Goal: Answer question/provide support: Share knowledge or assist other users

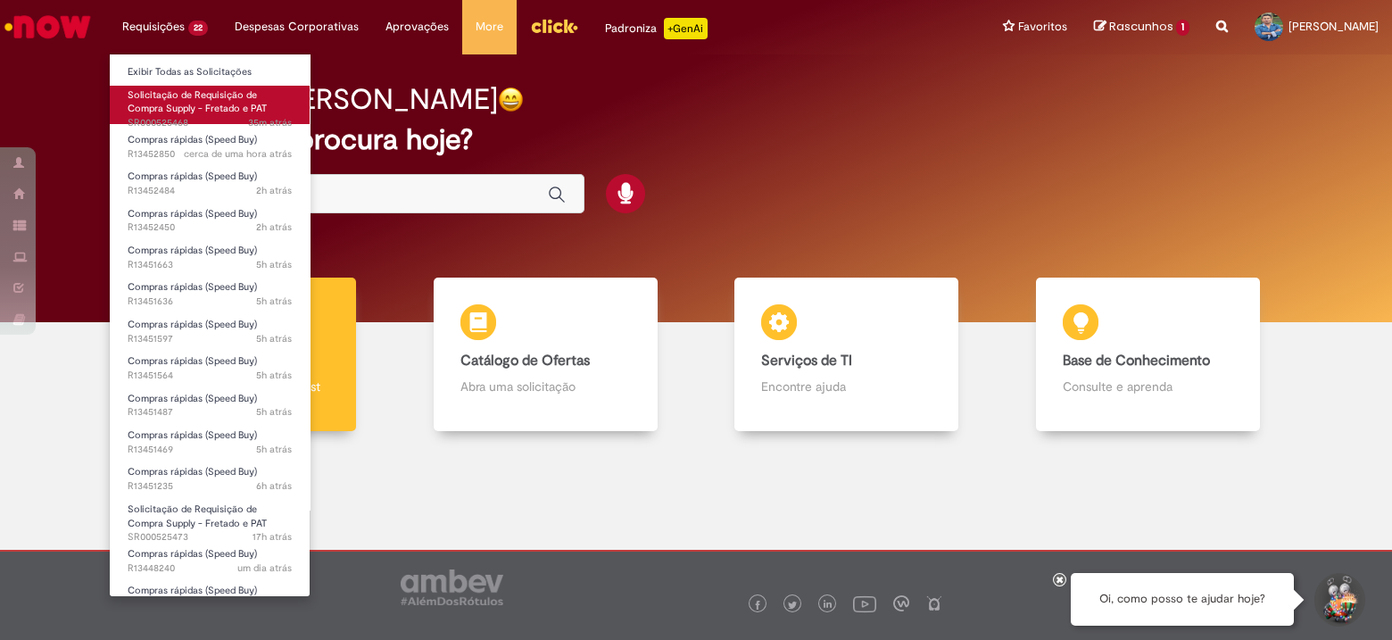
click at [168, 116] on span "35m atrás 35 minutos atrás SR000525468" at bounding box center [210, 123] width 164 height 14
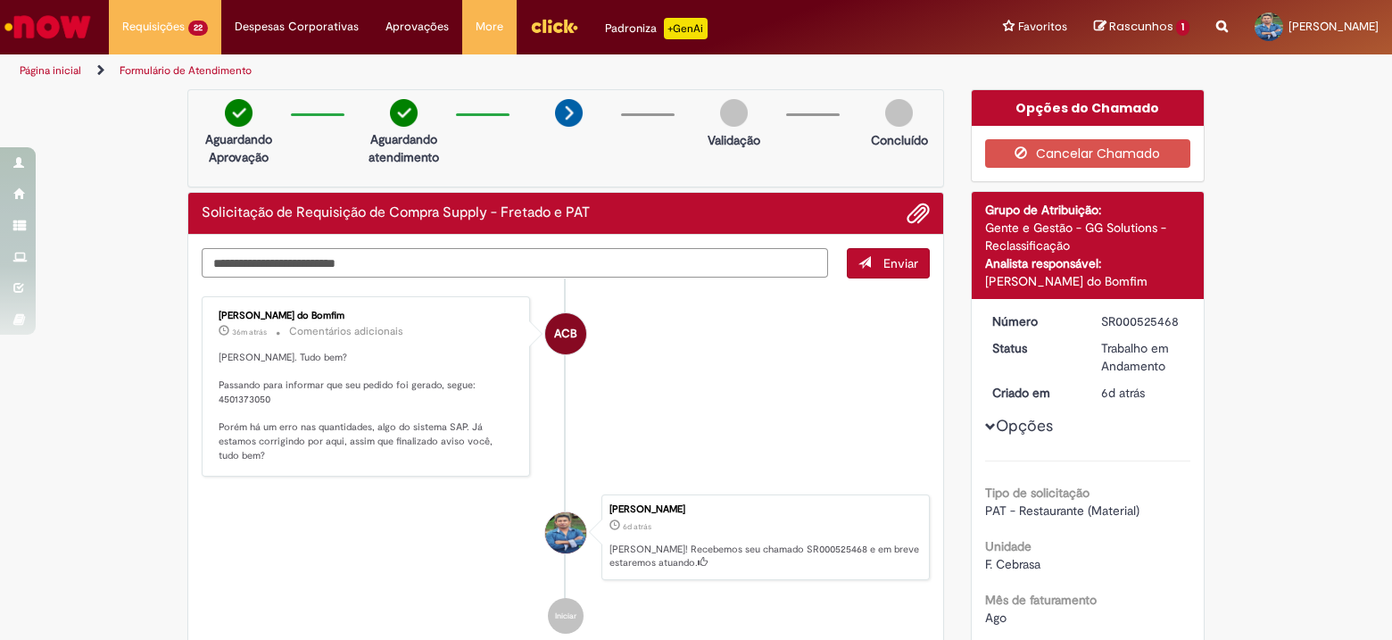
click at [471, 264] on textarea "Digite sua mensagem aqui..." at bounding box center [515, 263] width 627 height 30
type textarea "**********"
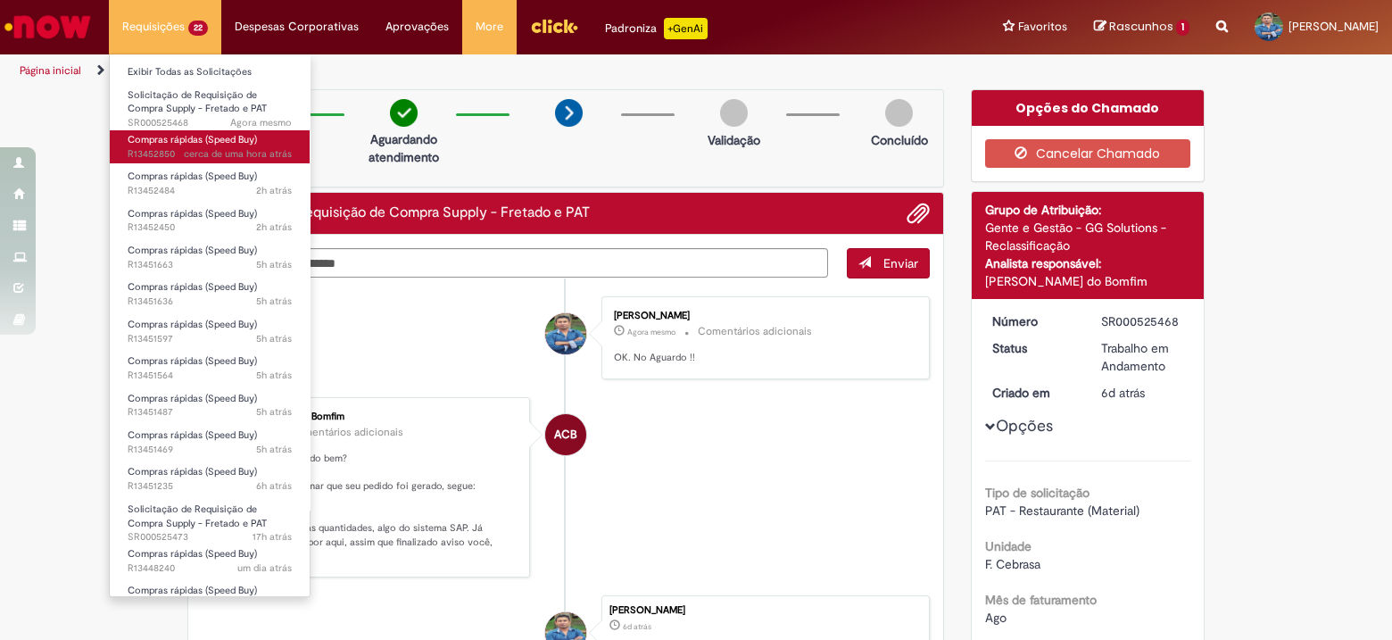
click at [210, 144] on span "Compras rápidas (Speed Buy)" at bounding box center [192, 139] width 129 height 13
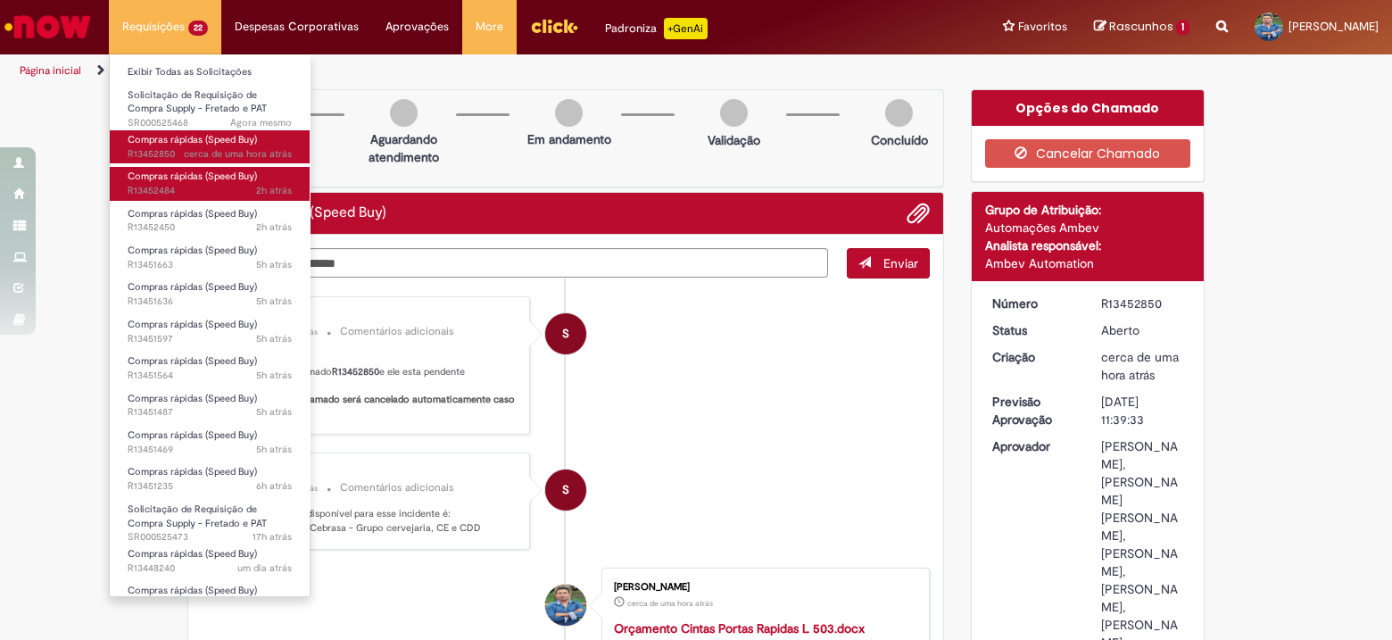
click at [196, 184] on span "2h atrás 2 horas atrás R13452484" at bounding box center [210, 191] width 164 height 14
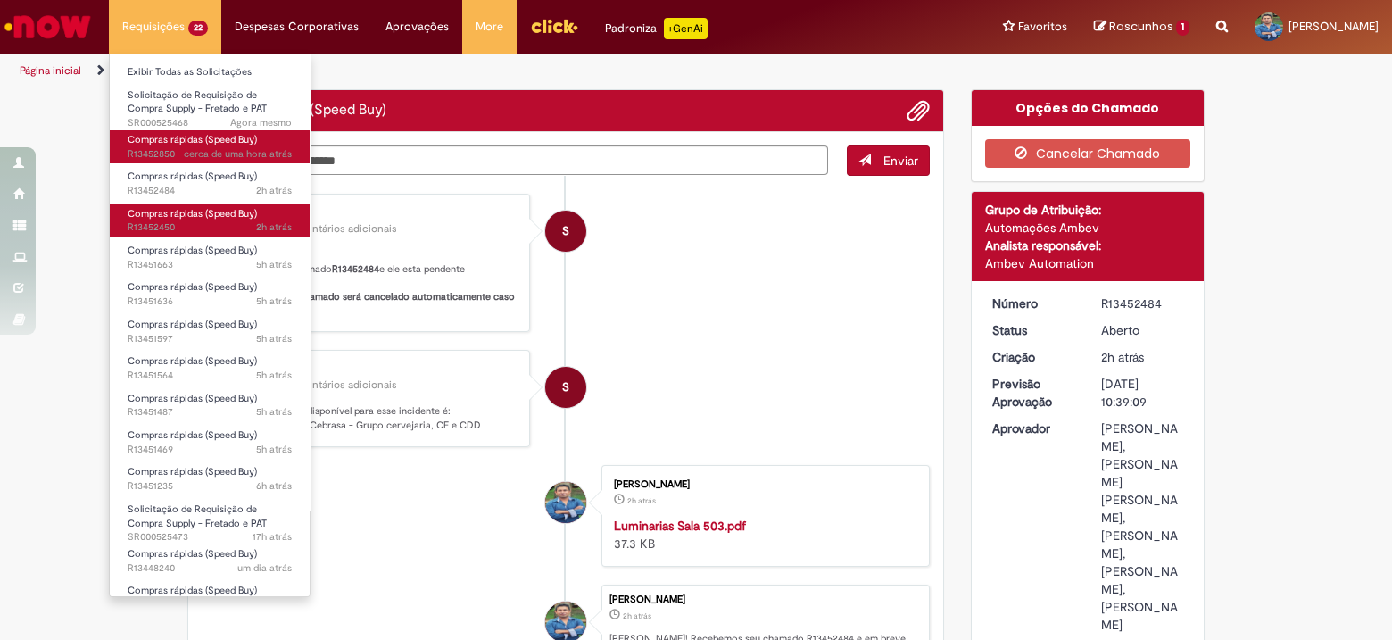
click at [194, 227] on span "2h atrás 2 horas atrás R13452450" at bounding box center [210, 227] width 164 height 14
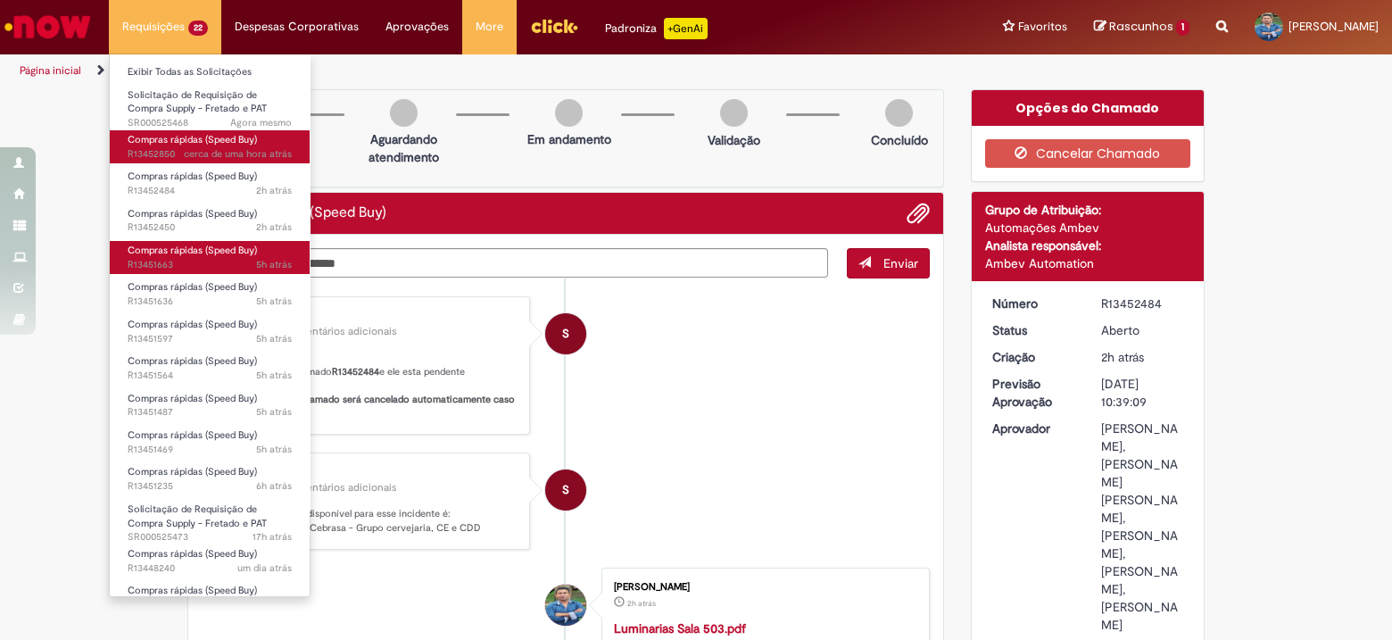
click at [189, 267] on span "5h atrás 5 horas atrás R13451663" at bounding box center [210, 265] width 164 height 14
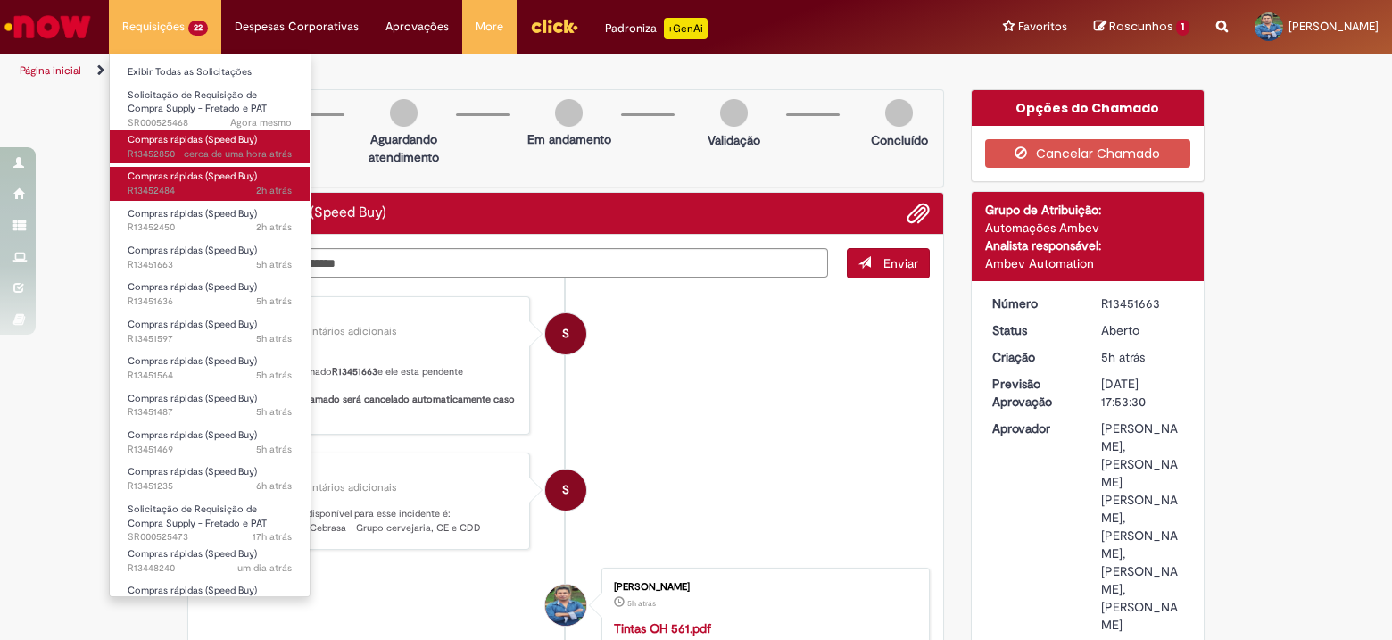
click at [179, 179] on span "Compras rápidas (Speed Buy)" at bounding box center [192, 176] width 129 height 13
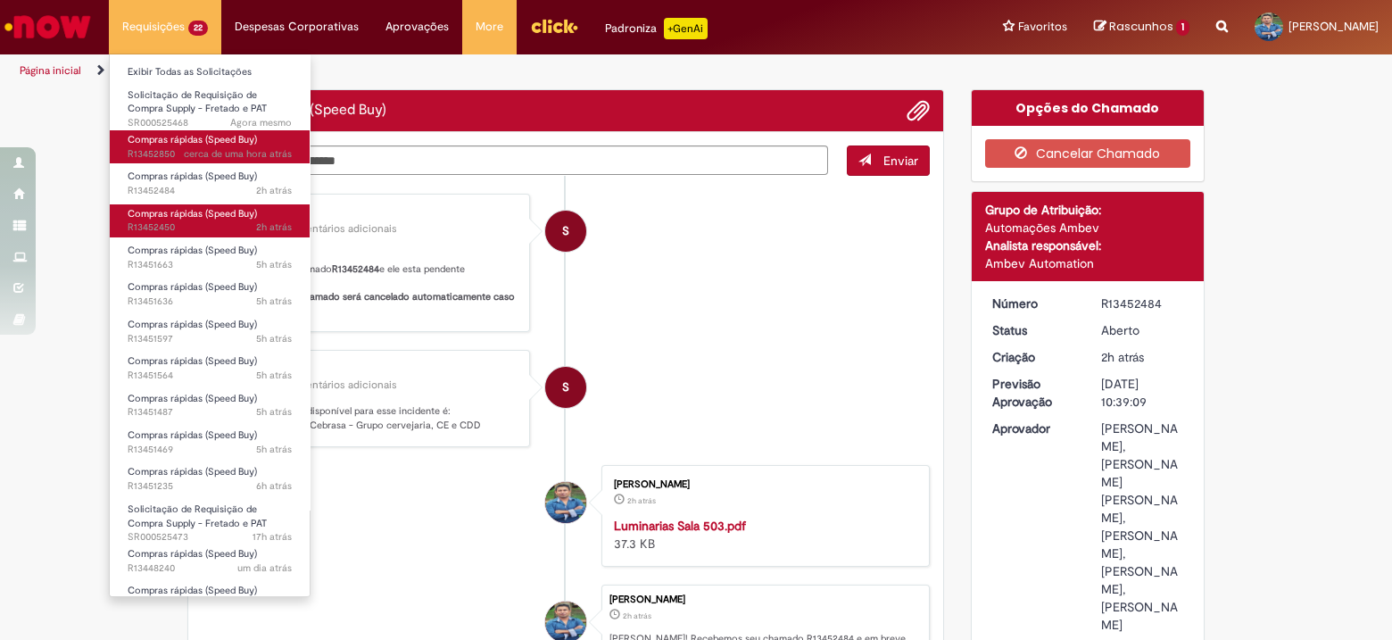
click at [175, 216] on span "Compras rápidas (Speed Buy)" at bounding box center [192, 213] width 129 height 13
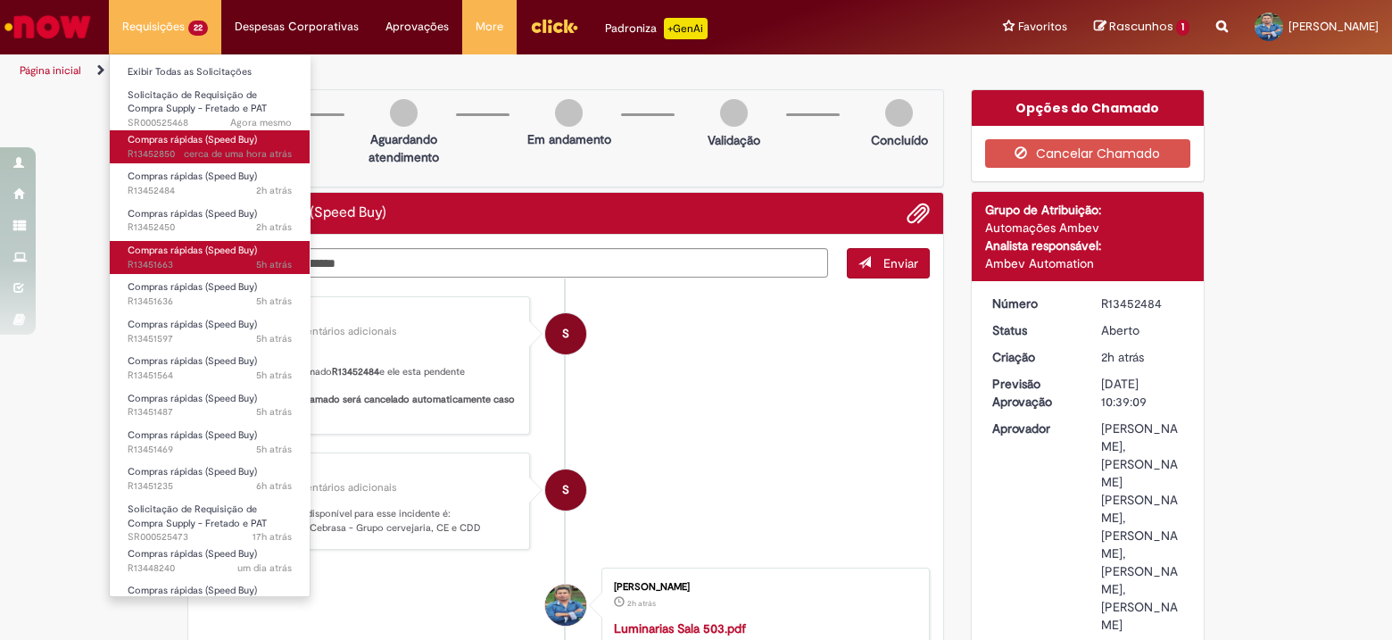
click at [179, 258] on span "5h atrás 5 horas atrás R13451663" at bounding box center [210, 265] width 164 height 14
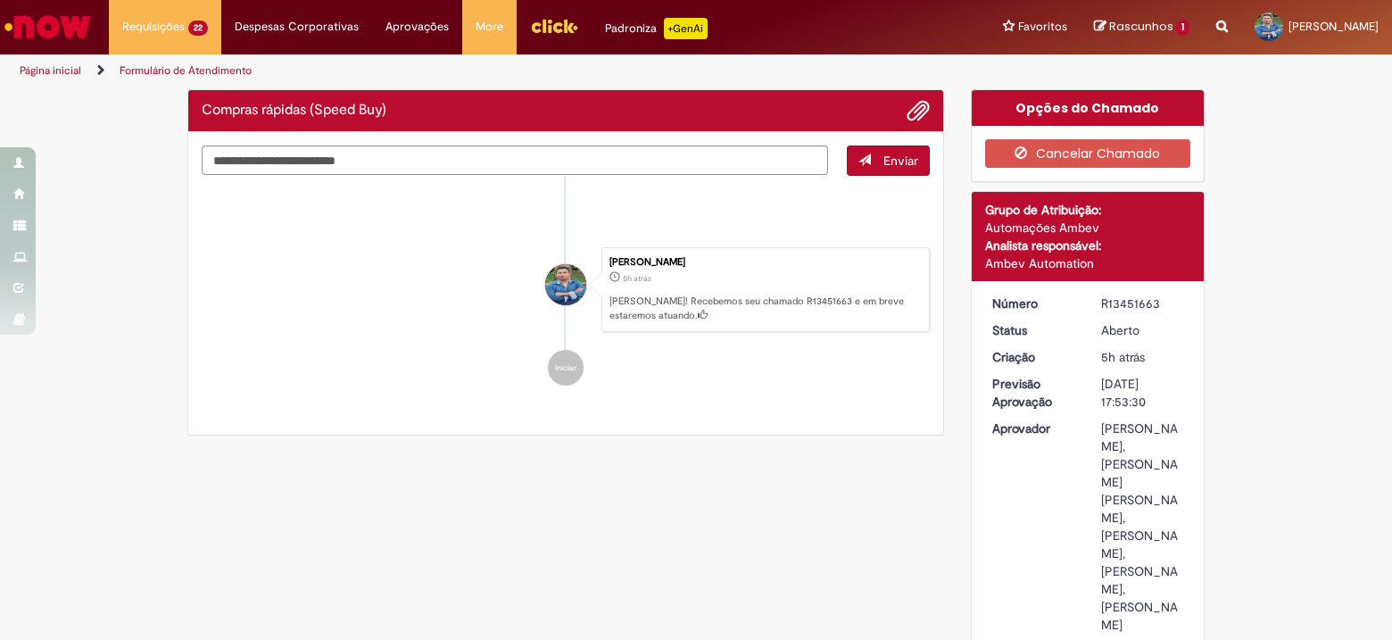
drag, startPoint x: 661, startPoint y: 320, endPoint x: 693, endPoint y: 307, distance: 34.8
click at [693, 307] on ul "Sistema 5h atrás 5 horas atrás Comentários adicionais Olá! Recebemos seu chamad…" at bounding box center [566, 290] width 728 height 228
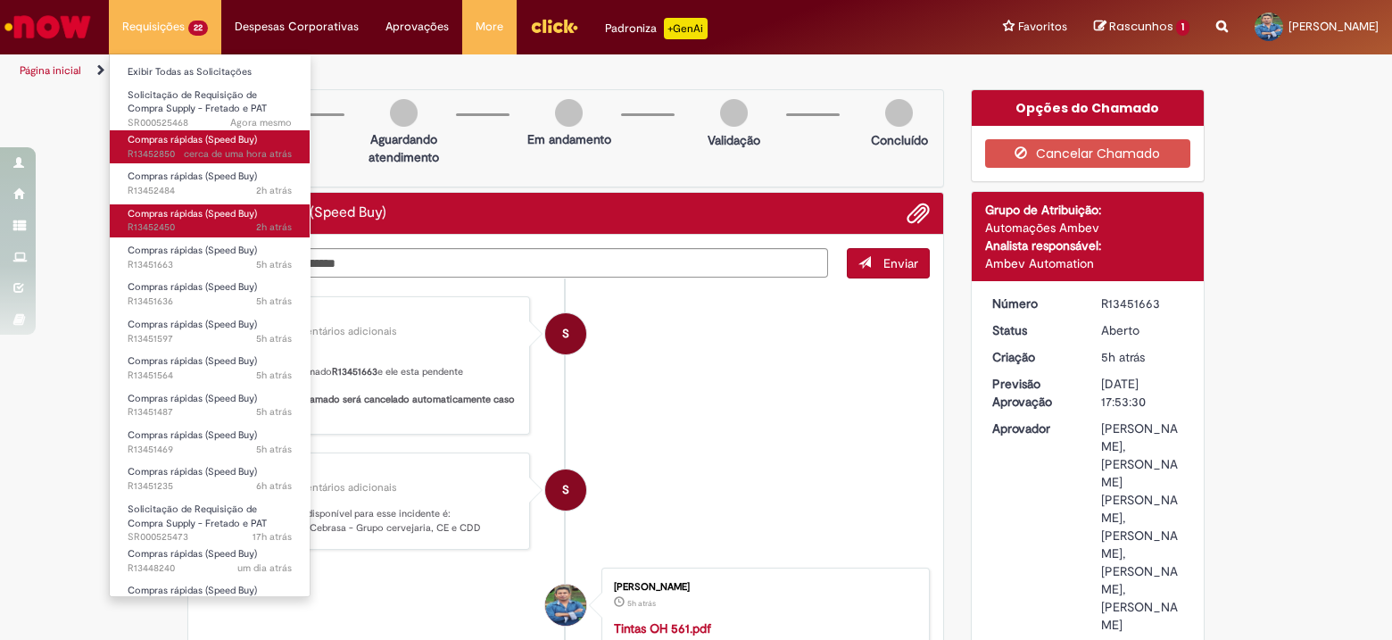
click at [191, 216] on span "Compras rápidas (Speed Buy)" at bounding box center [192, 213] width 129 height 13
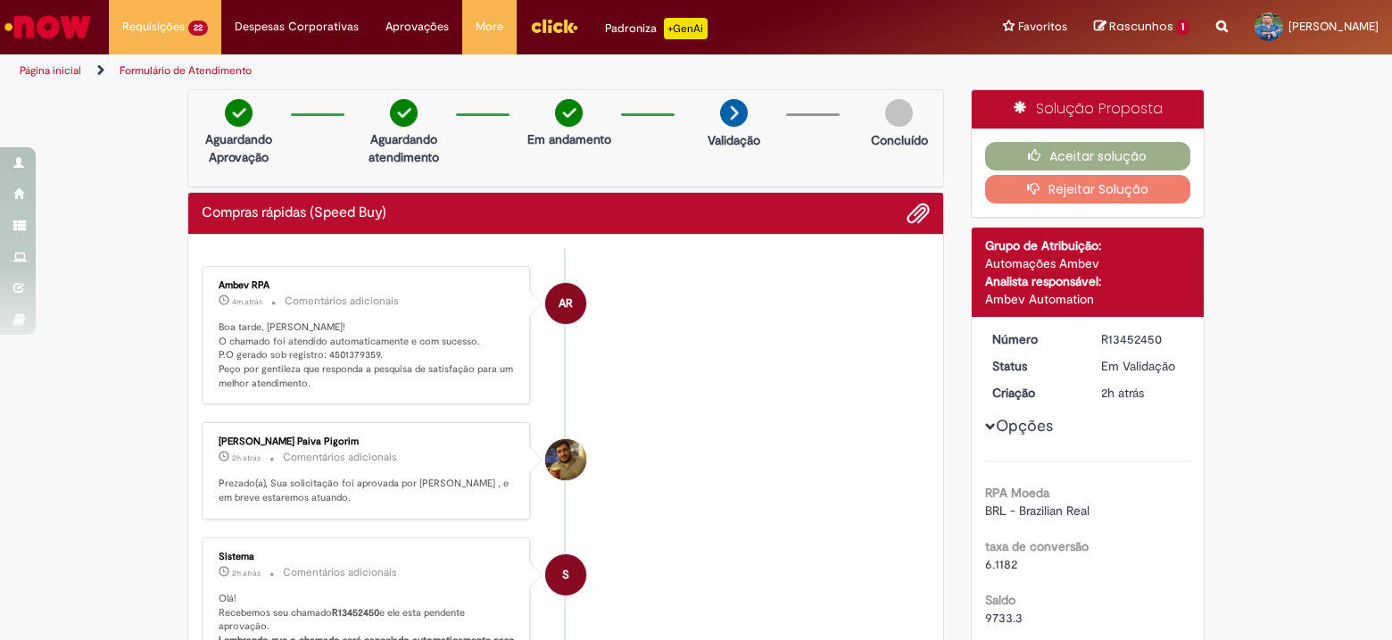
click at [347, 351] on p "Boa tarde, [PERSON_NAME]! O chamado foi atendido automaticamente e com sucesso.…" at bounding box center [367, 355] width 297 height 71
copy p "4501379359"
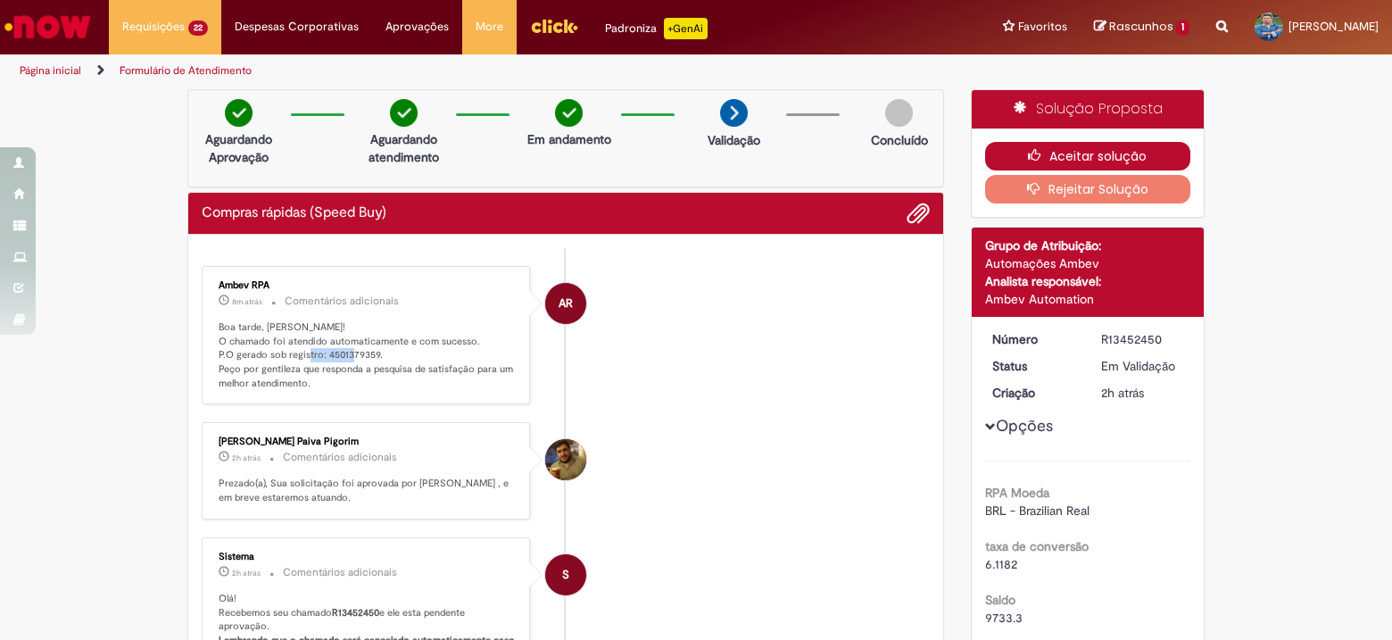
click at [1051, 151] on button "Aceitar solução" at bounding box center [1088, 156] width 206 height 29
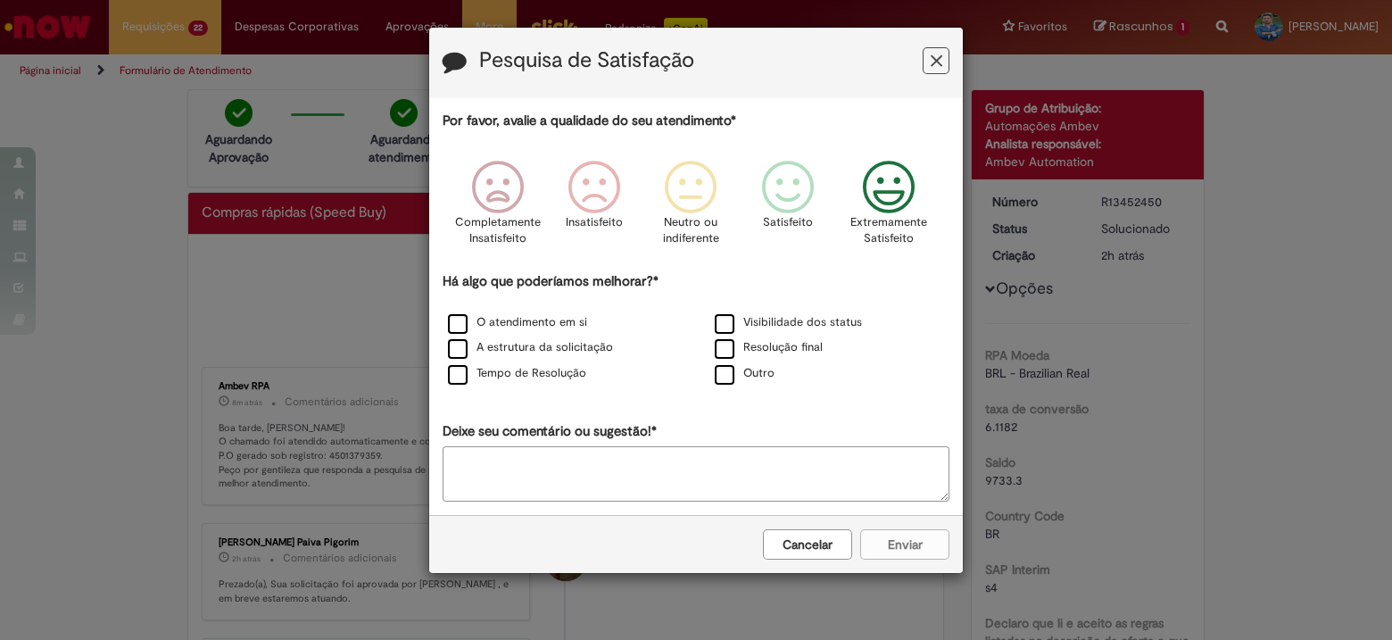
click at [893, 189] on icon "Feedback" at bounding box center [889, 188] width 67 height 54
click at [526, 371] on label "Tempo de Resolução" at bounding box center [517, 373] width 138 height 17
click at [537, 461] on textarea "Deixe seu comentário ou sugestão!*" at bounding box center [696, 473] width 507 height 55
type textarea "**"
click at [893, 537] on button "Enviar" at bounding box center [904, 544] width 89 height 30
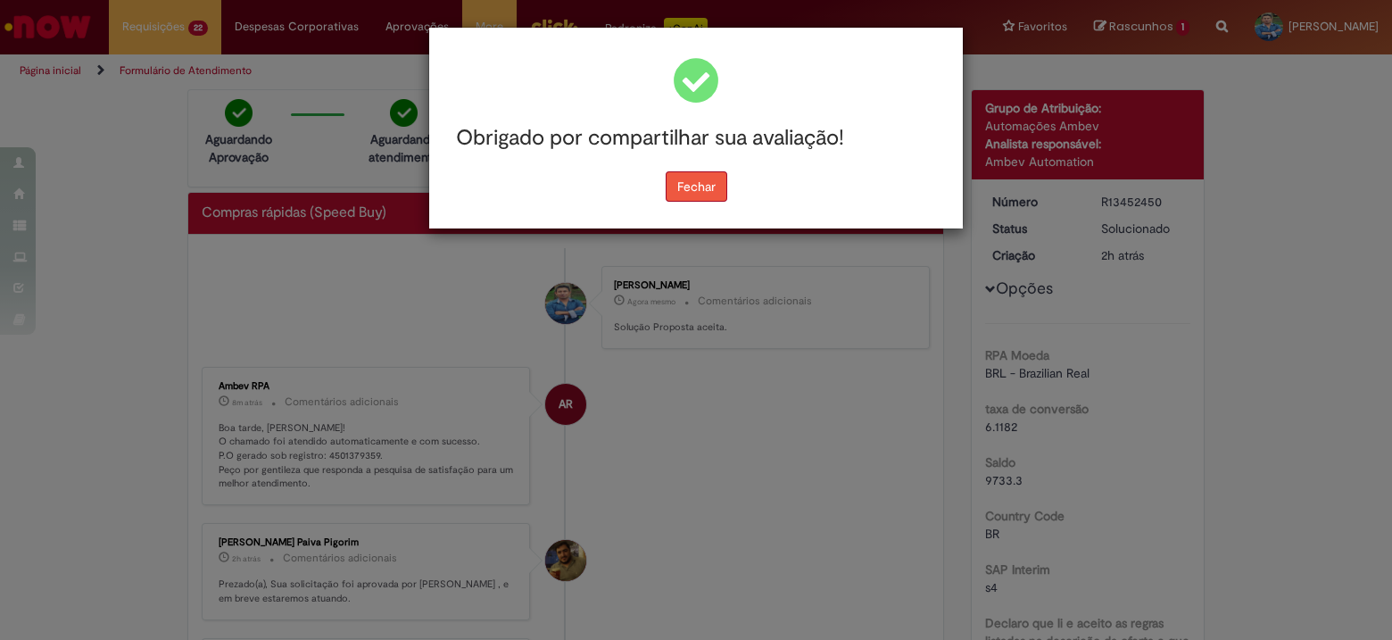
click at [695, 184] on button "Fechar" at bounding box center [697, 186] width 62 height 30
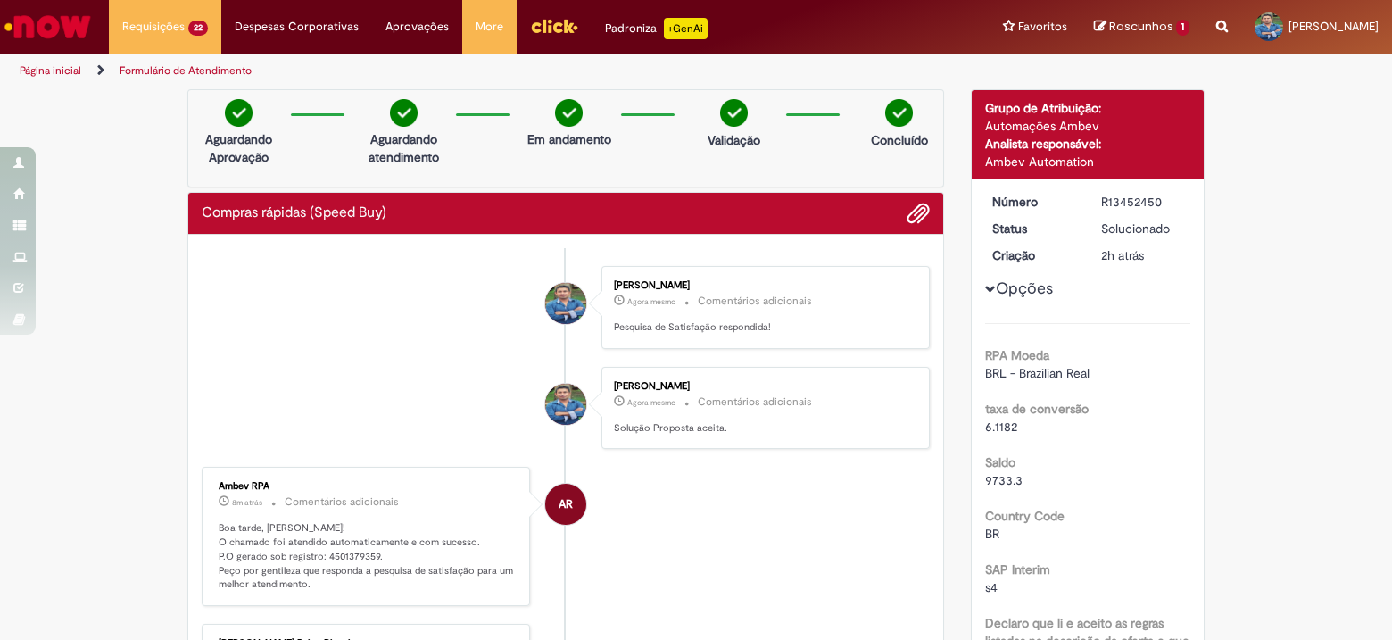
click at [0, 0] on span "Compras rápidas (Speed Buy)" at bounding box center [0, 0] width 0 height 0
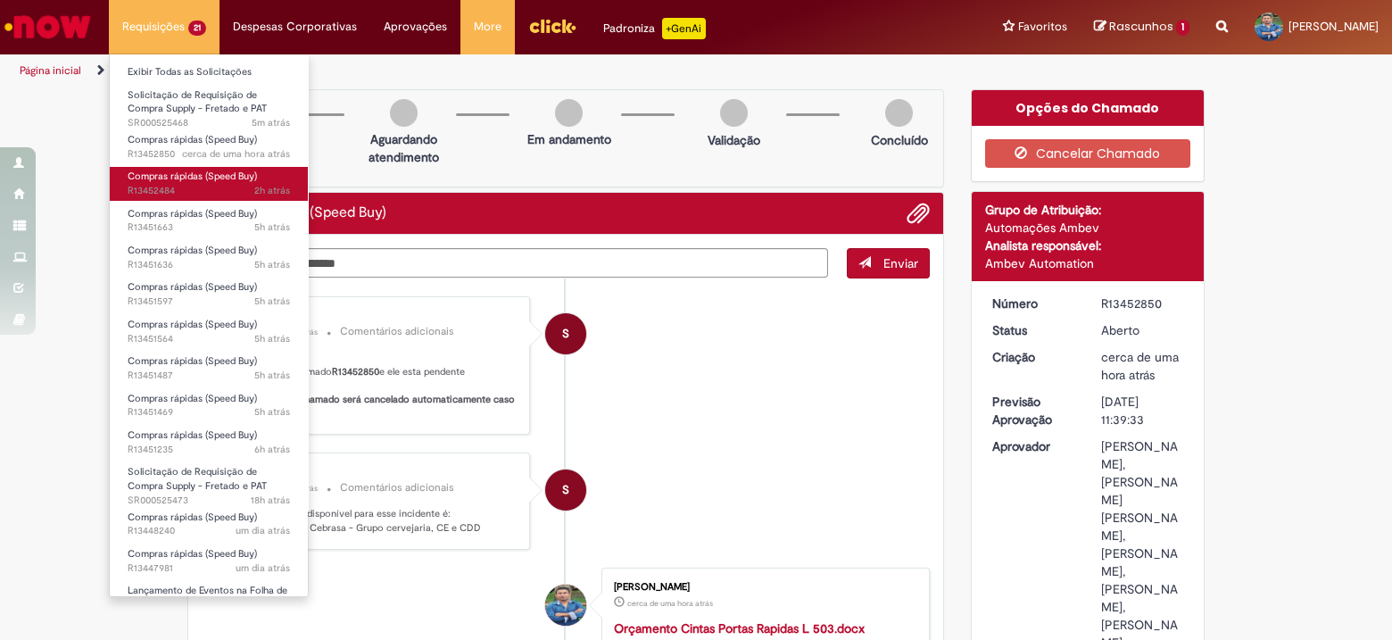
click at [205, 184] on link "Compras rápidas (Speed Buy) 2h atrás 2 horas atrás R13452484" at bounding box center [209, 183] width 198 height 33
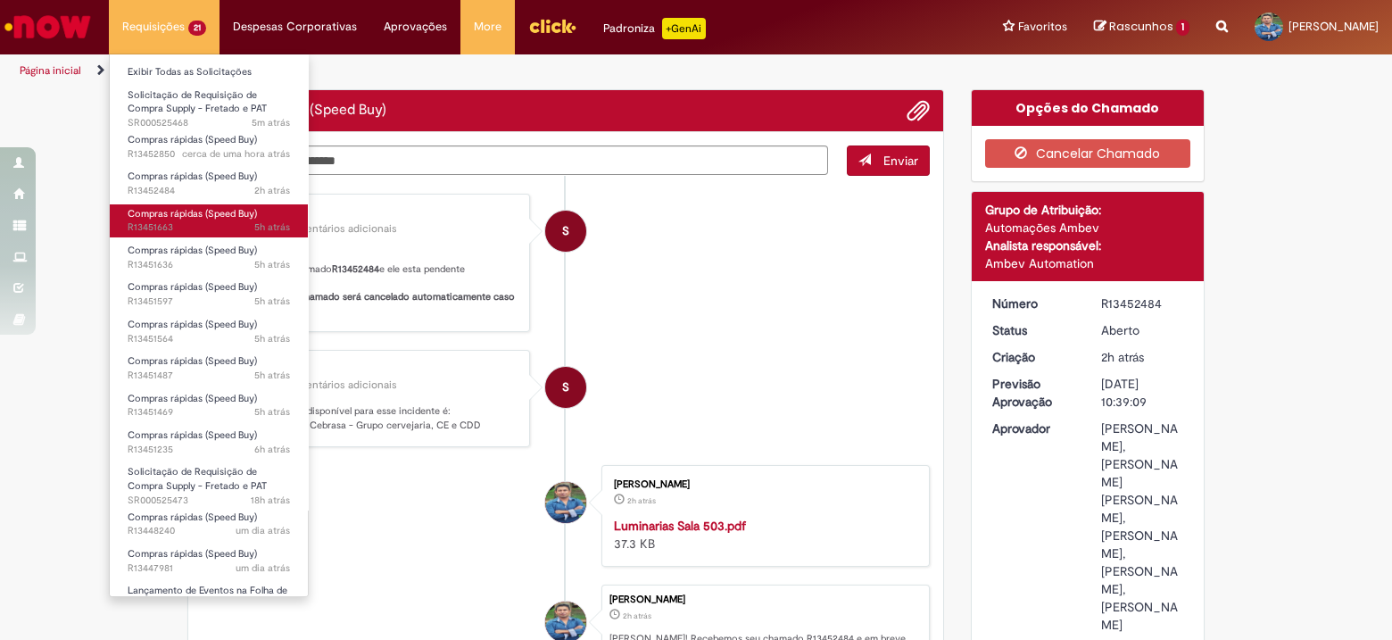
click at [186, 220] on link "Compras rápidas (Speed Buy) 5h atrás 5 horas atrás R13451663" at bounding box center [209, 220] width 198 height 33
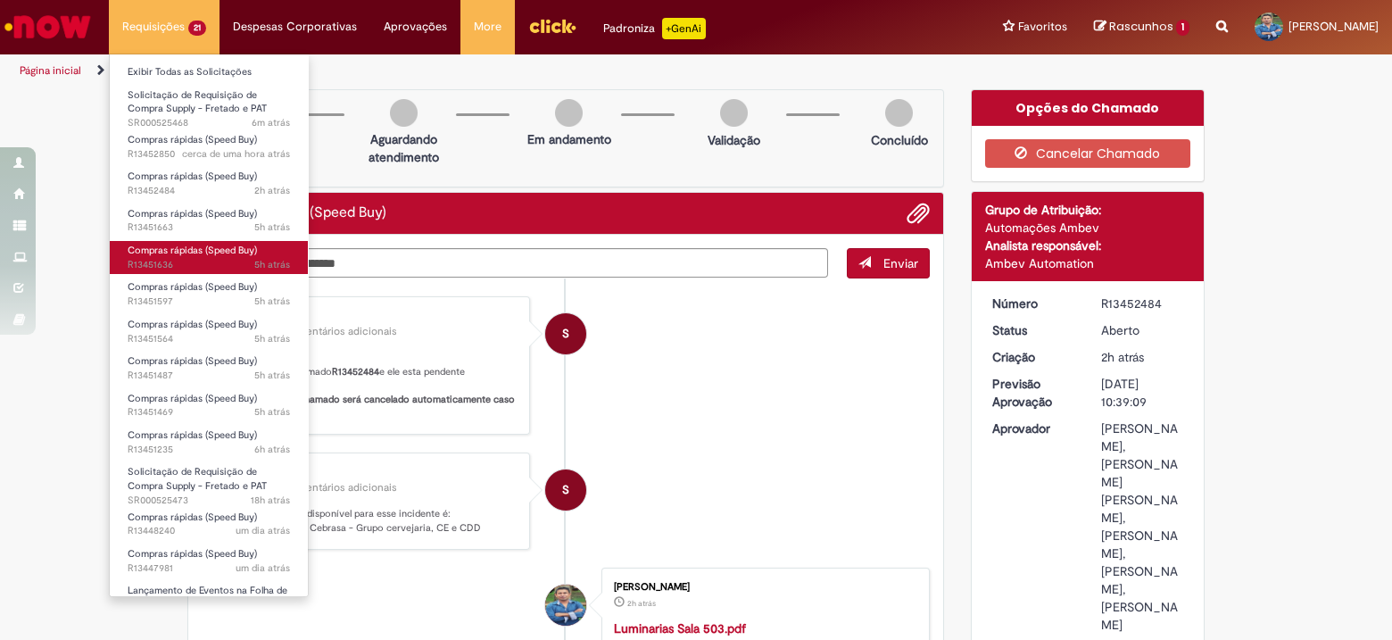
click at [186, 259] on span "5h atrás 5 horas atrás R13451636" at bounding box center [209, 265] width 162 height 14
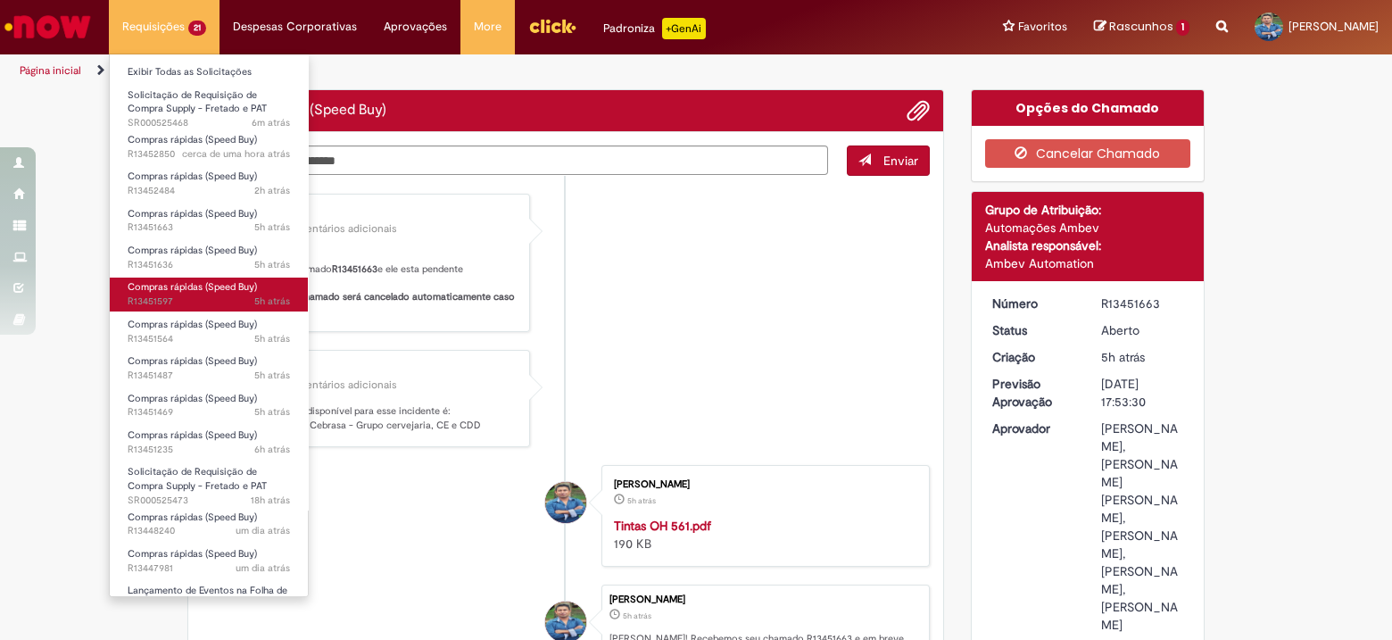
click at [184, 298] on span "5h atrás 5 horas atrás R13451597" at bounding box center [209, 302] width 162 height 14
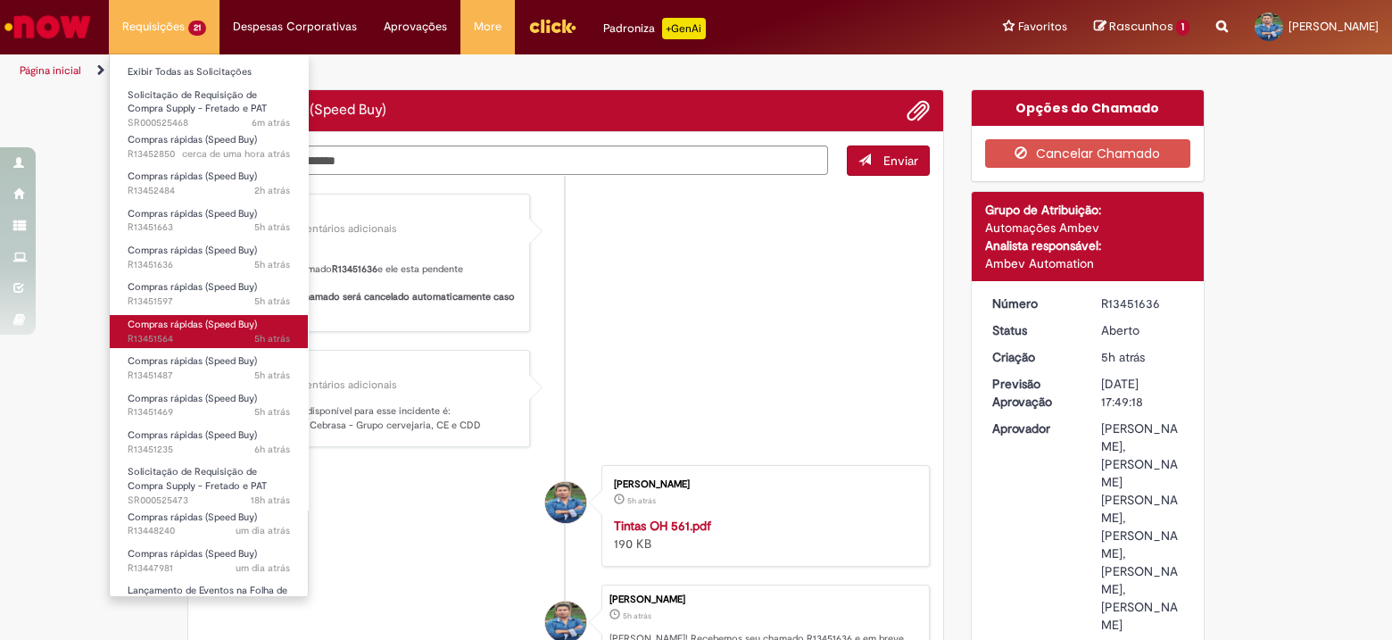
click at [190, 327] on span "Compras rápidas (Speed Buy)" at bounding box center [192, 324] width 129 height 13
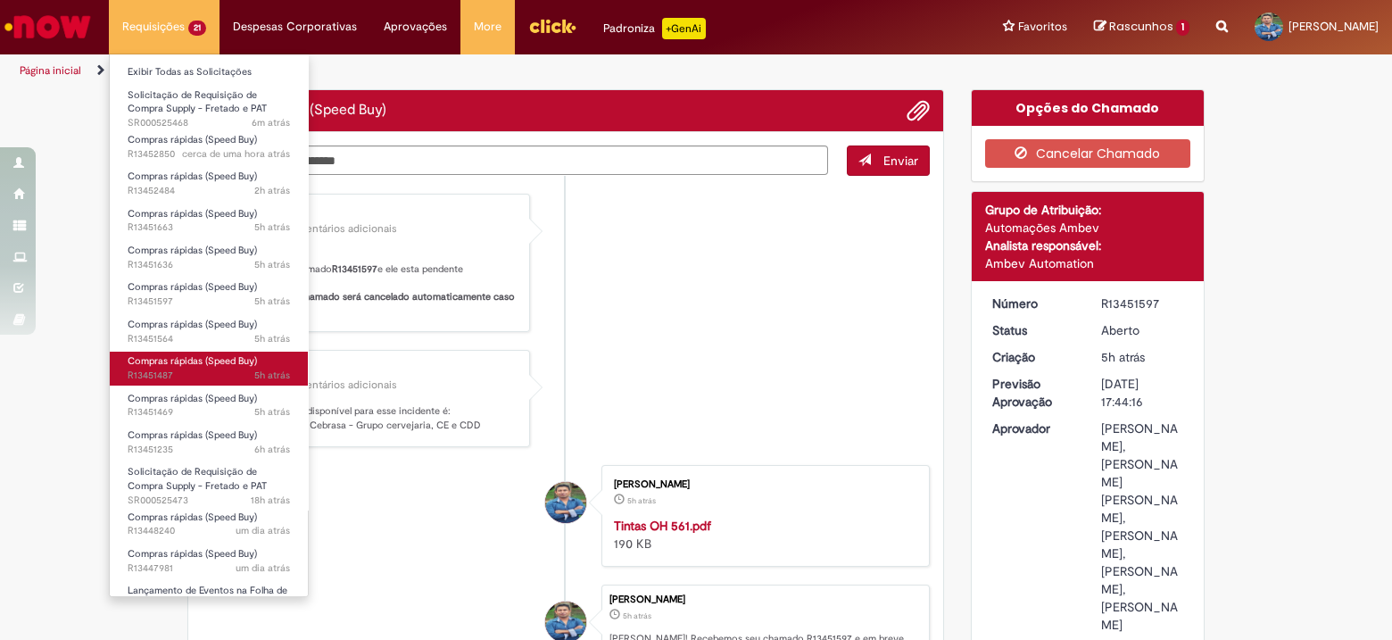
click at [186, 372] on span "5h atrás 5 horas atrás R13451487" at bounding box center [209, 376] width 162 height 14
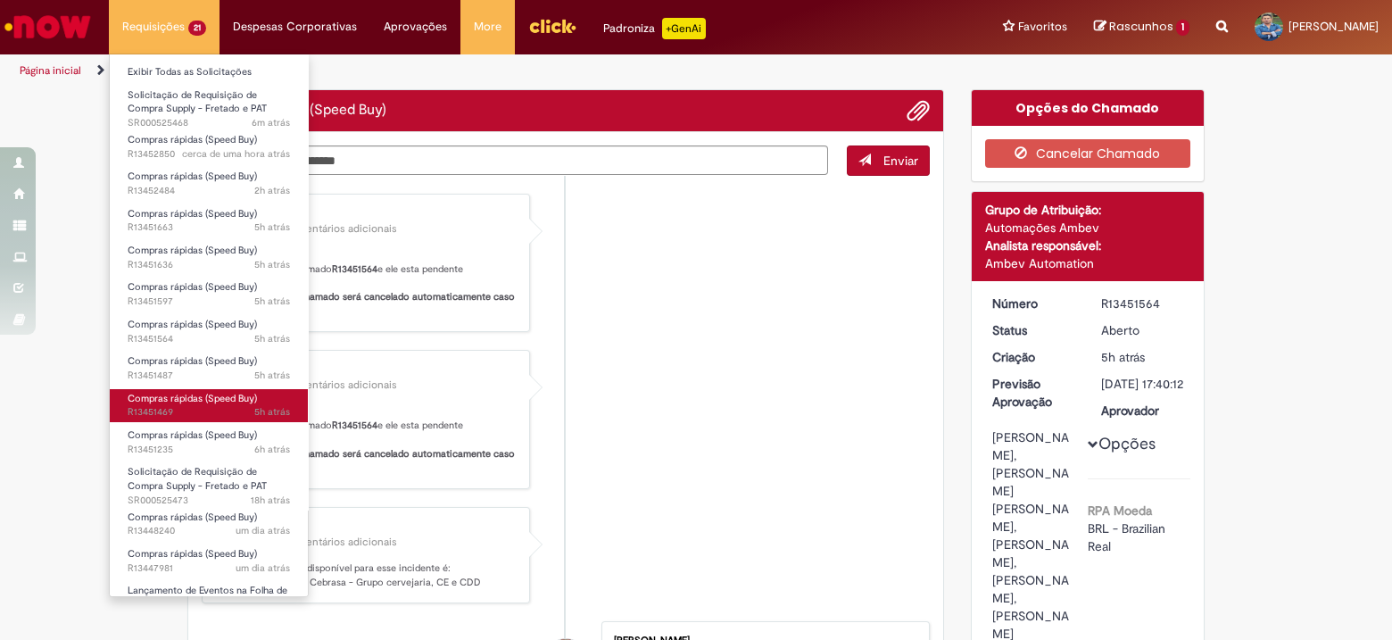
click at [171, 407] on span "5h atrás 5 horas atrás R13451469" at bounding box center [209, 412] width 162 height 14
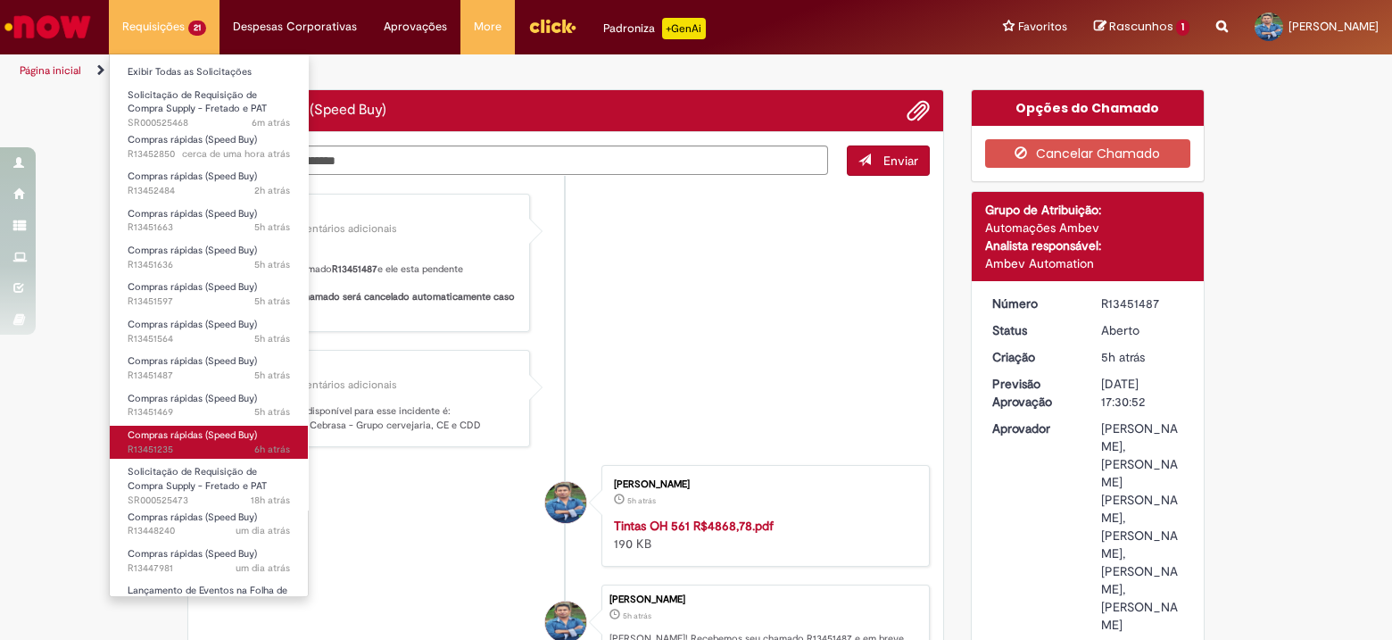
click at [168, 449] on span "6h atrás 6 horas atrás R13451235" at bounding box center [209, 450] width 162 height 14
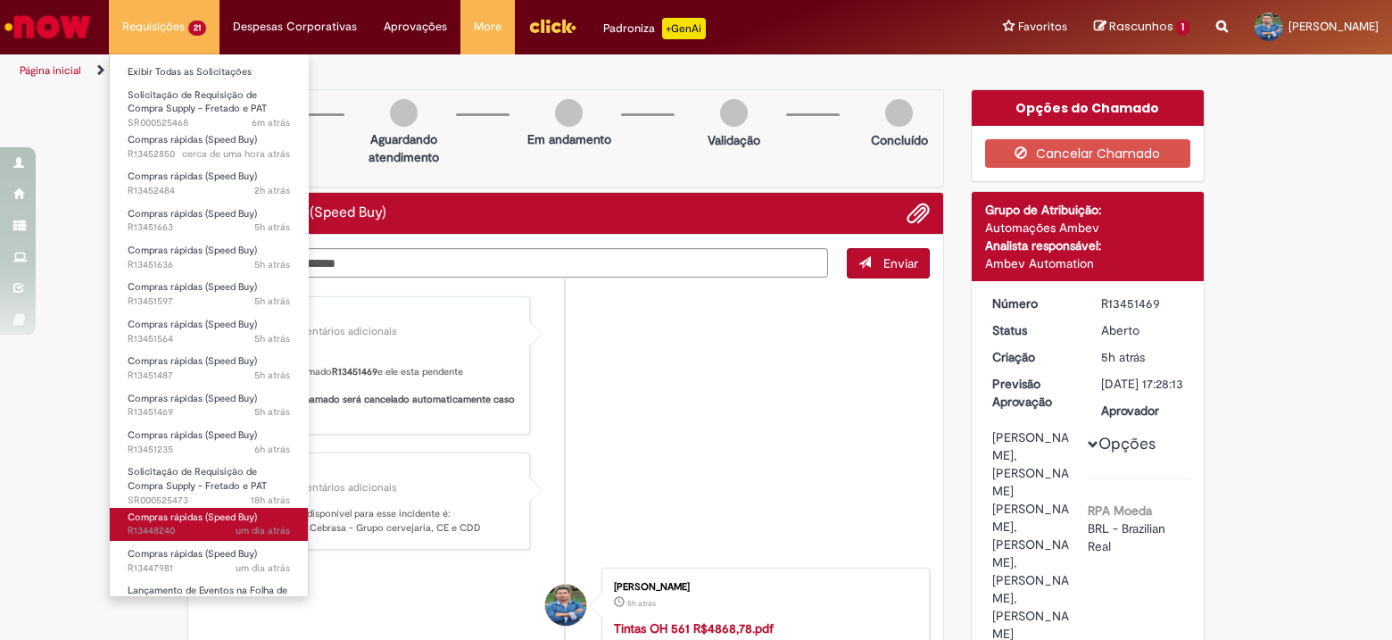
click at [220, 516] on span "Compras rápidas (Speed Buy)" at bounding box center [192, 517] width 129 height 13
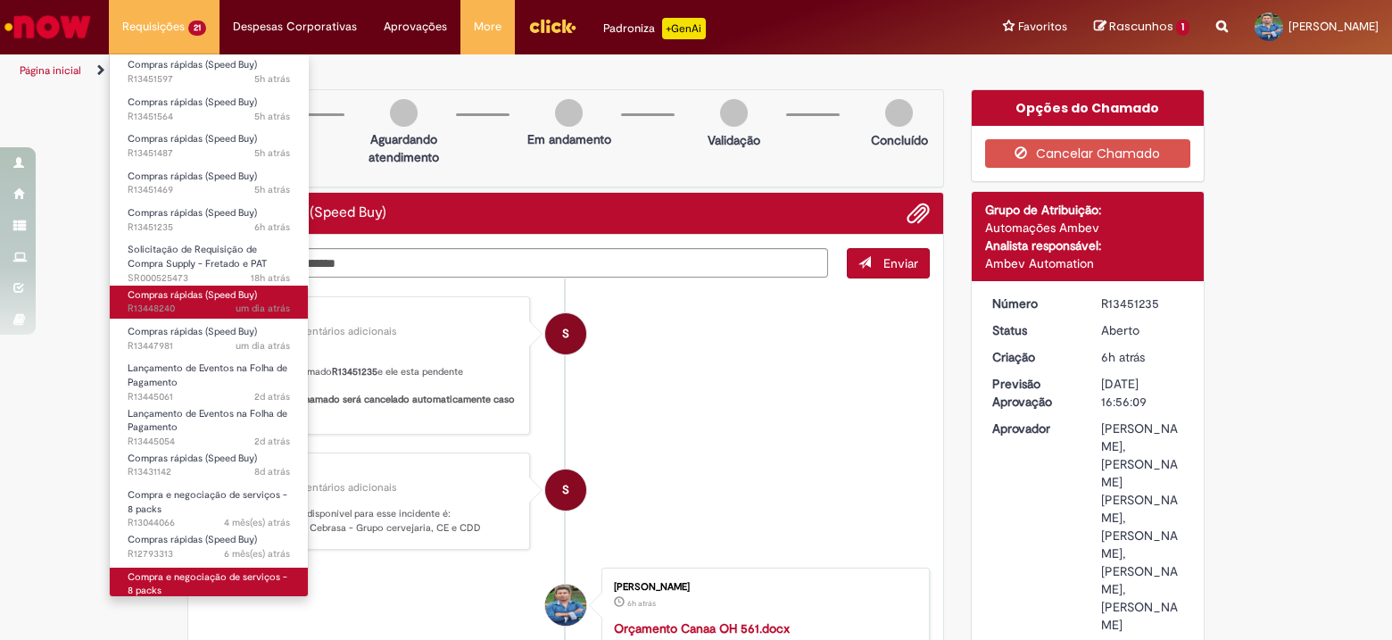
scroll to position [319, 0]
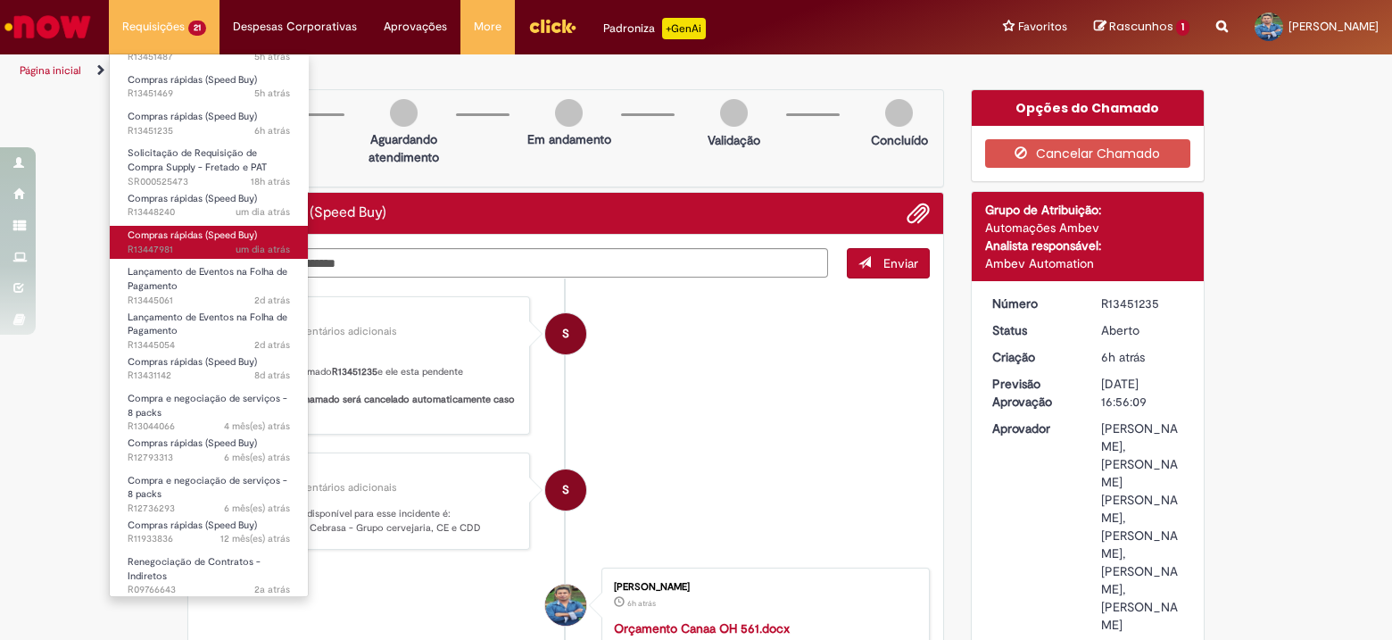
click at [211, 234] on span "Compras rápidas (Speed Buy)" at bounding box center [192, 234] width 129 height 13
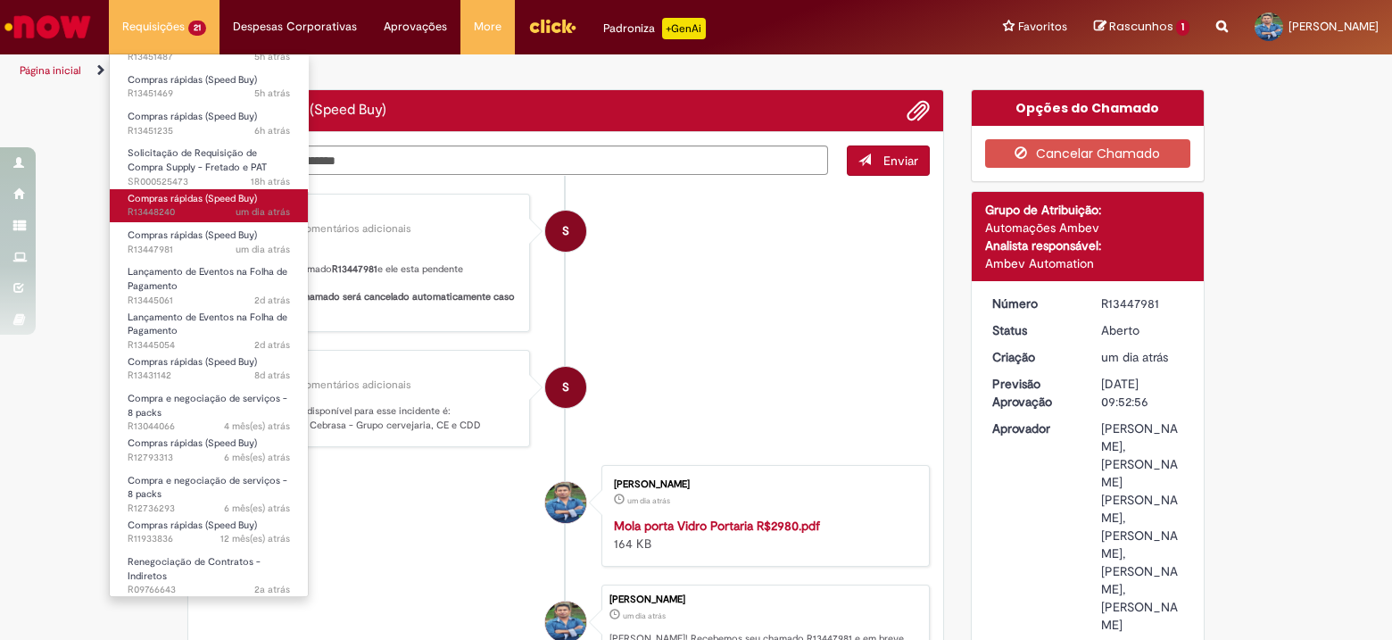
click at [195, 195] on span "Compras rápidas (Speed Buy)" at bounding box center [192, 198] width 129 height 13
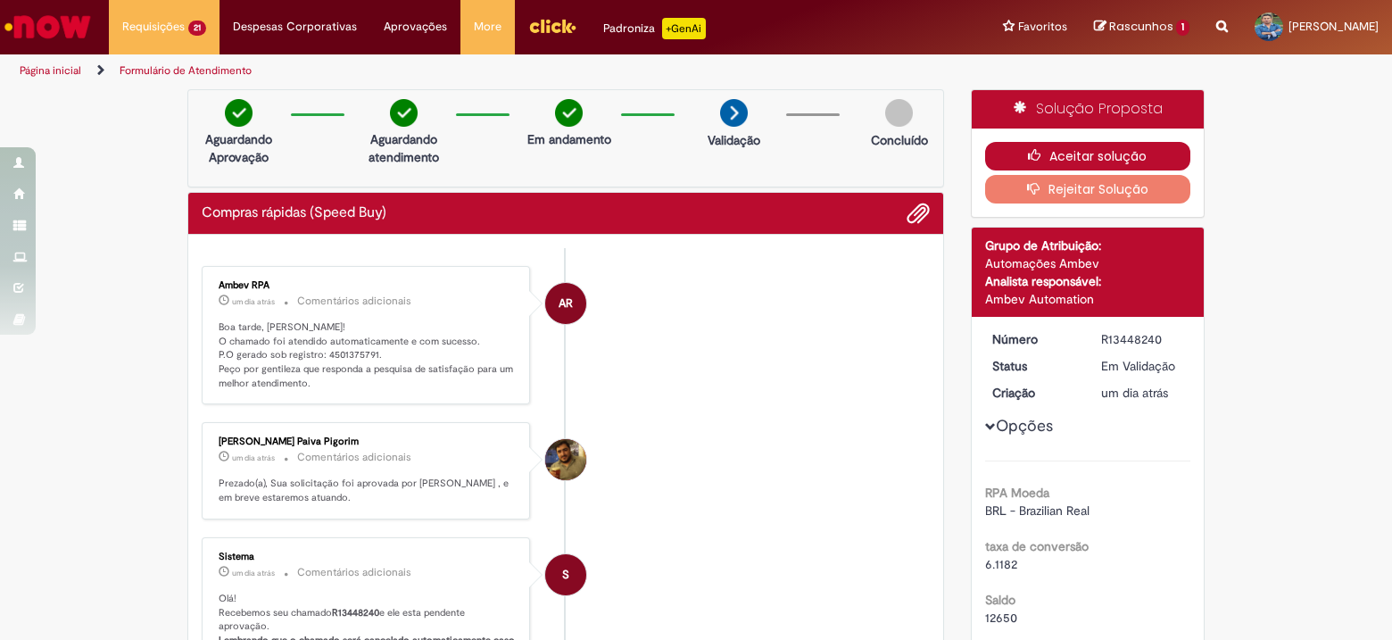
click at [1084, 151] on button "Aceitar solução" at bounding box center [1088, 156] width 206 height 29
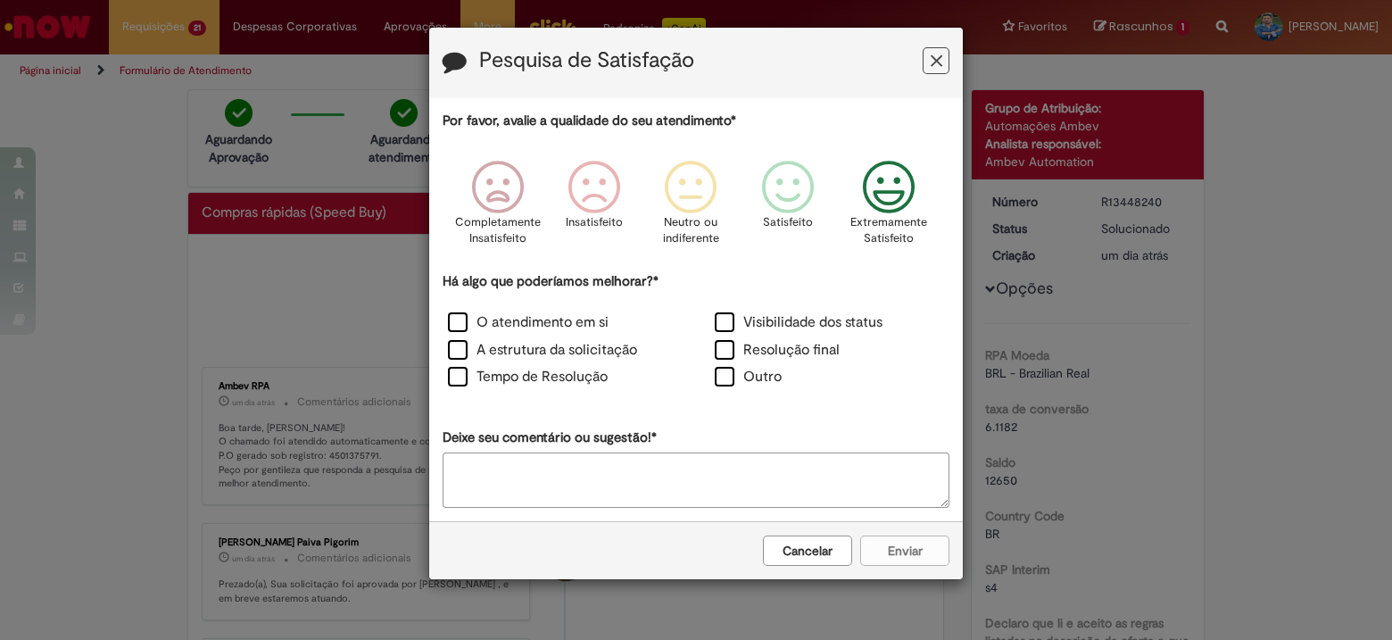
click at [897, 195] on icon "Feedback" at bounding box center [889, 188] width 67 height 54
click at [516, 381] on label "Tempo de Resolução" at bounding box center [528, 377] width 160 height 21
click at [559, 467] on textarea "Deixe seu comentário ou sugestão!*" at bounding box center [696, 480] width 507 height 55
type textarea "**"
click at [897, 551] on button "Enviar" at bounding box center [904, 551] width 89 height 30
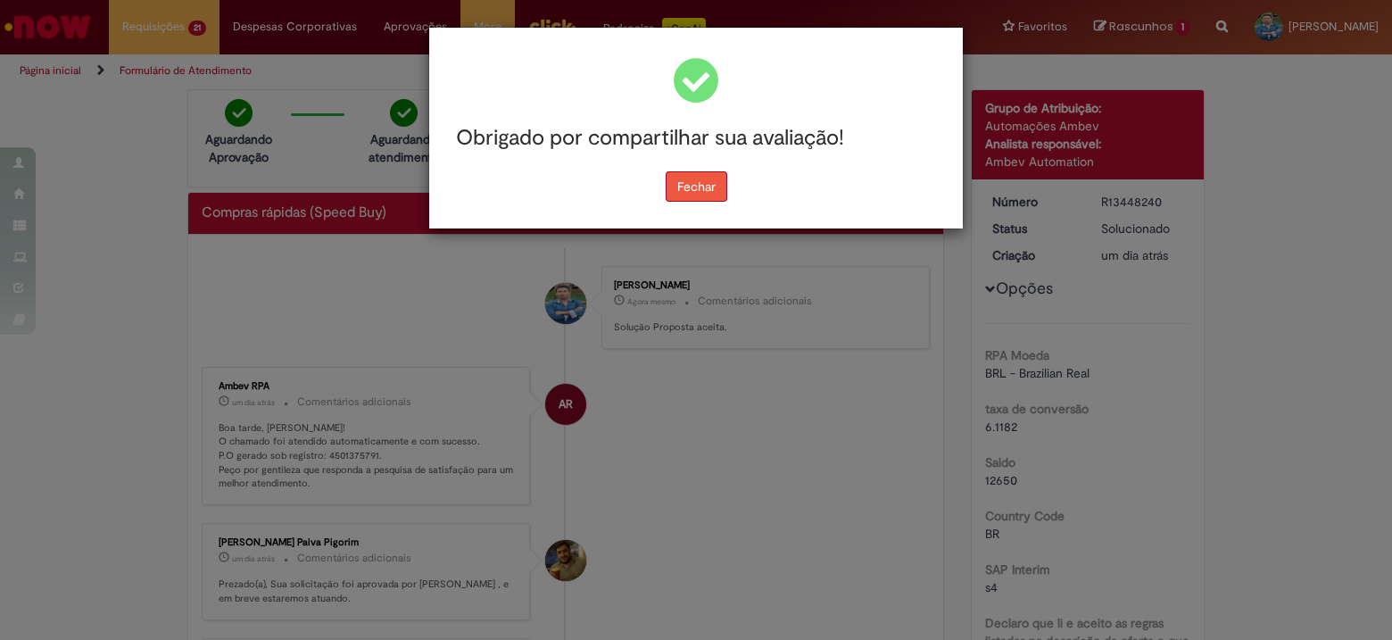
click at [698, 187] on button "Fechar" at bounding box center [697, 186] width 62 height 30
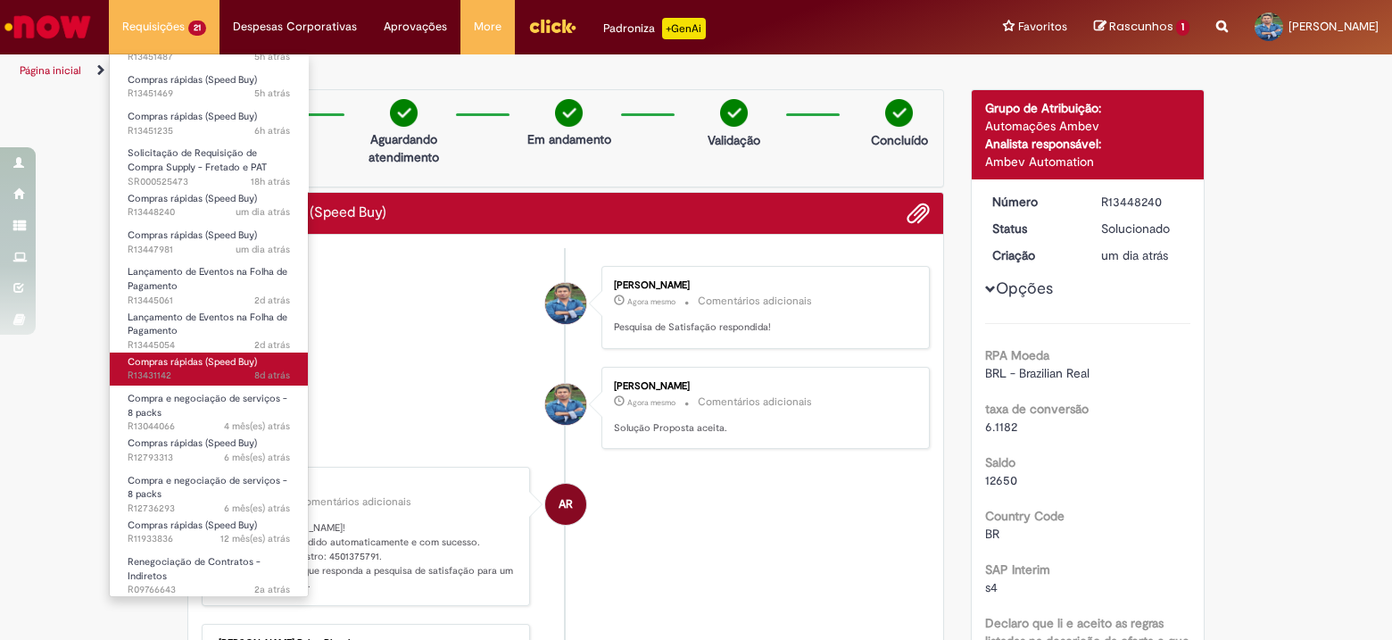
click at [183, 365] on span "Compras rápidas (Speed Buy)" at bounding box center [192, 361] width 129 height 13
